Goal: Check status: Check status

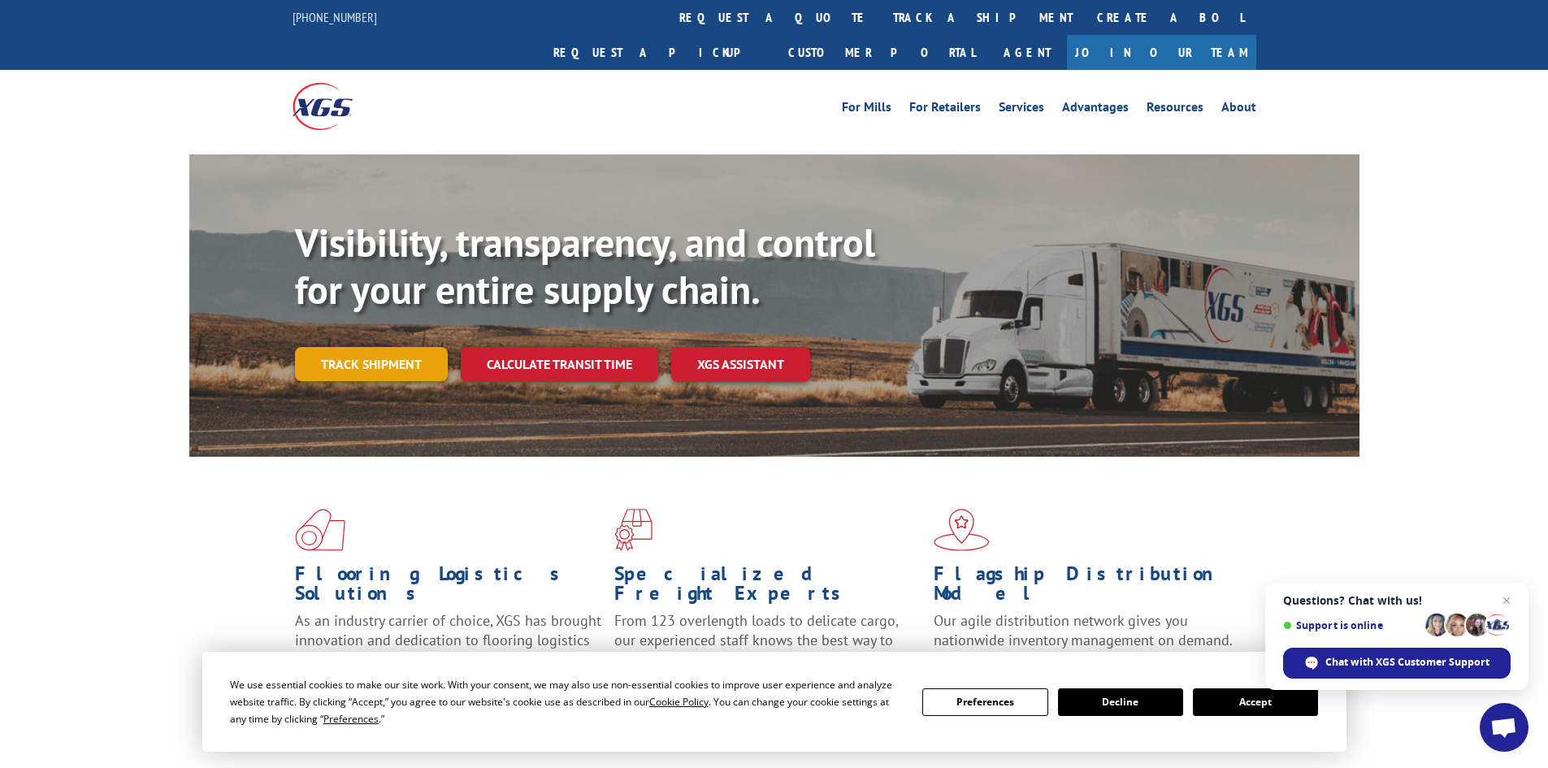
click at [358, 347] on link "Track shipment" at bounding box center [371, 364] width 153 height 34
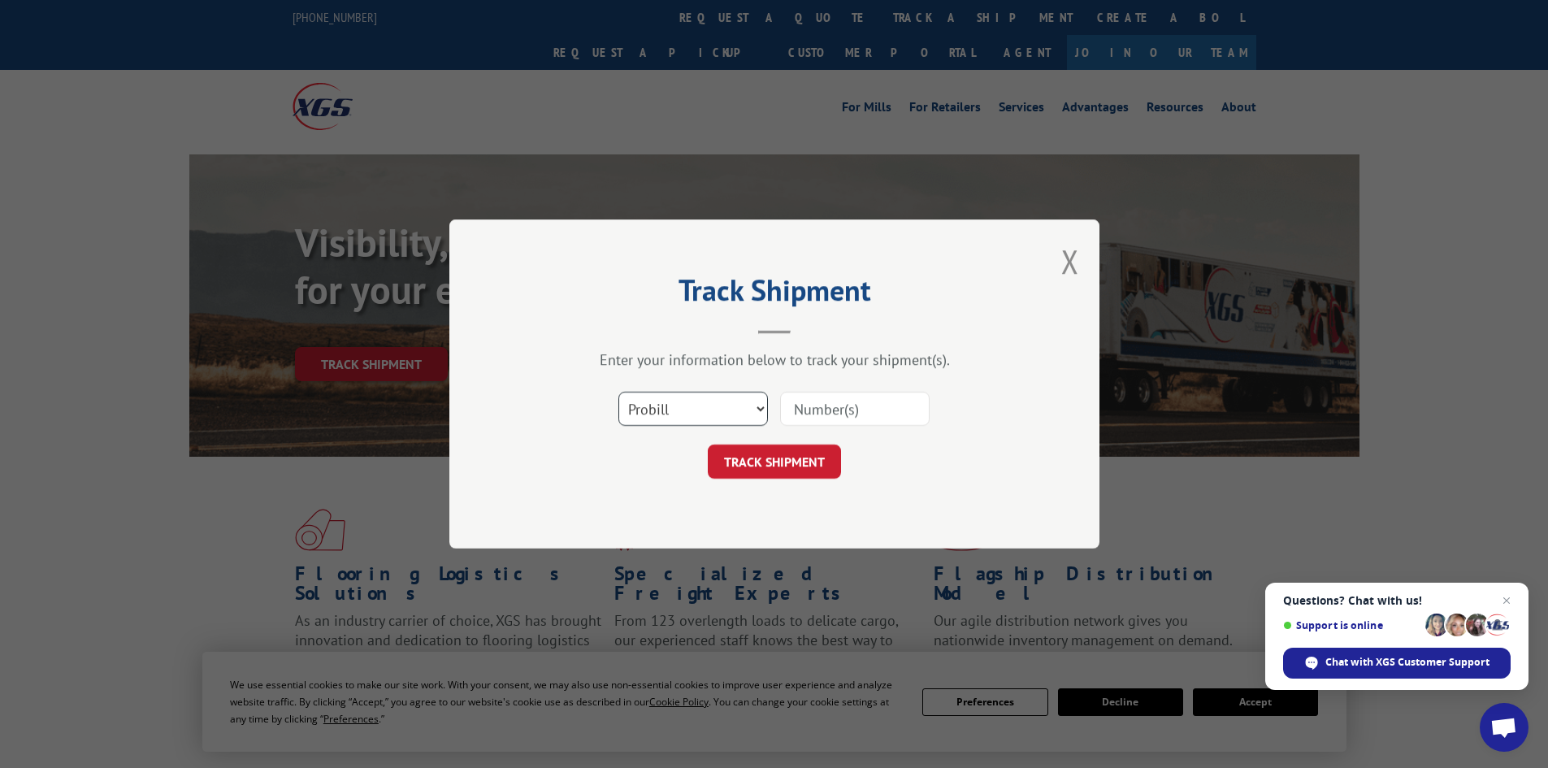
click at [652, 407] on select "Select category... Probill BOL PO" at bounding box center [693, 409] width 150 height 34
select select "bol"
click at [618, 392] on select "Select category... Probill BOL PO" at bounding box center [693, 409] width 150 height 34
click at [815, 426] on input at bounding box center [855, 409] width 150 height 34
paste input "6023170"
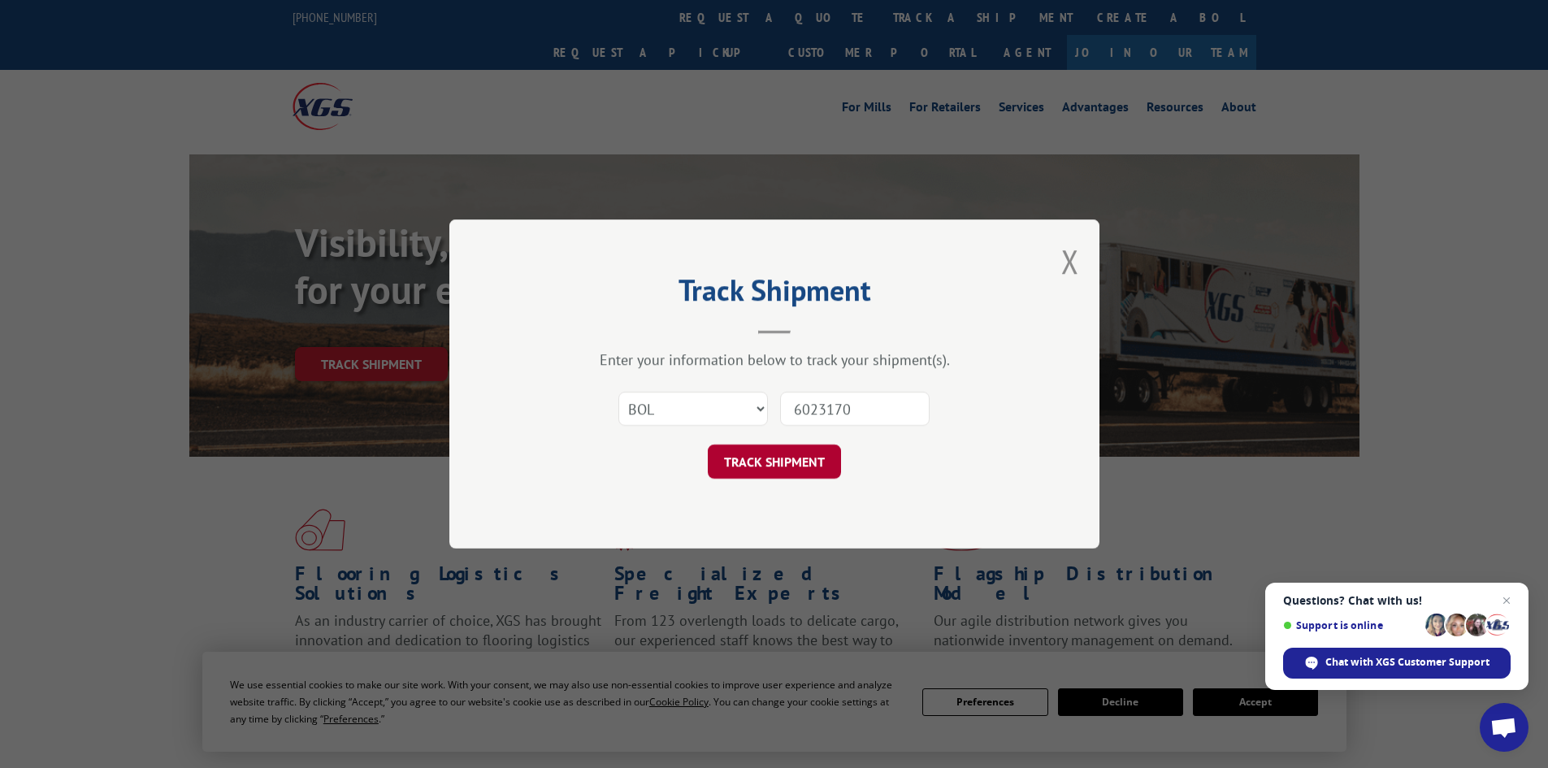
type input "6023170"
click at [759, 475] on button "TRACK SHIPMENT" at bounding box center [774, 461] width 133 height 34
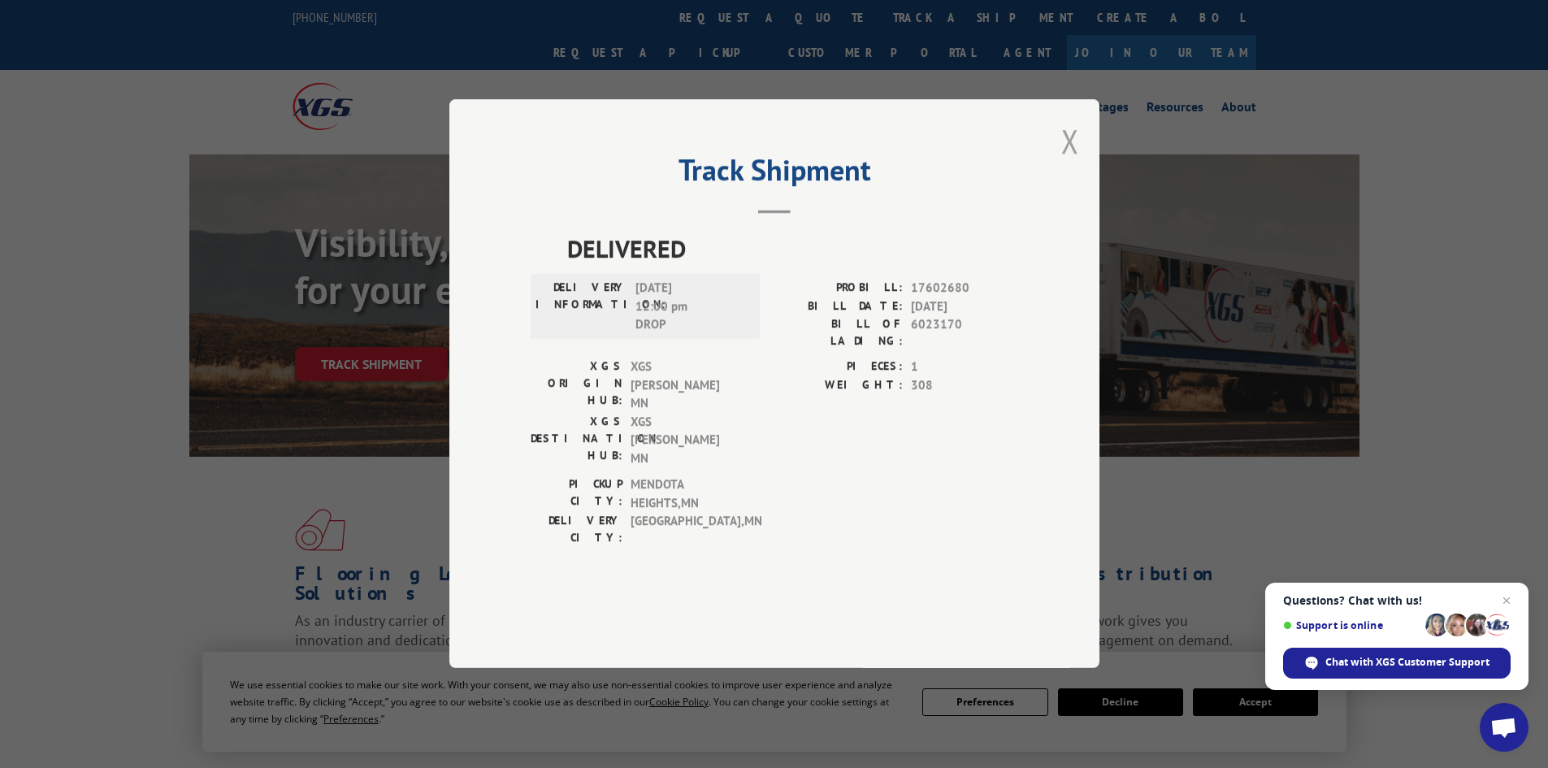
click at [1074, 163] on button "Close modal" at bounding box center [1070, 140] width 18 height 43
